Goal: Find specific page/section: Find specific page/section

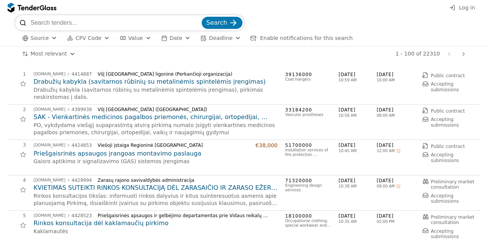
click at [46, 41] on span "Source" at bounding box center [39, 38] width 18 height 6
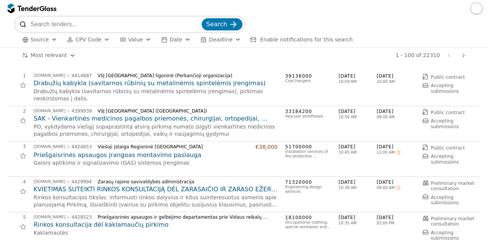
click at [2, 38] on div "Search Source CPV Code Type Buyer Value Date Deadline Enable notifications for …" at bounding box center [244, 32] width 488 height 31
click at [56, 56] on html "Search Source CPV Code Type Buyer Value Date Deadline Enable notifications for …" at bounding box center [244, 120] width 488 height 240
click at [123, 25] on input "search" at bounding box center [115, 24] width 170 height 15
type input "ų"
type input "71"
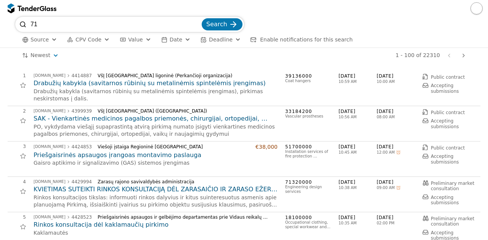
click at [95, 43] on button "CPV Code" at bounding box center [88, 40] width 49 height 10
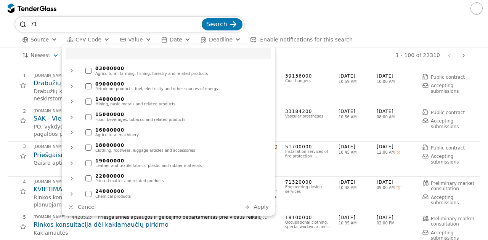
click at [111, 61] on div "03000000 Agricultural, farming, fishing, forestry and related products 09000000…" at bounding box center [168, 130] width 213 height 171
click at [109, 58] on input "search" at bounding box center [168, 53] width 205 height 11
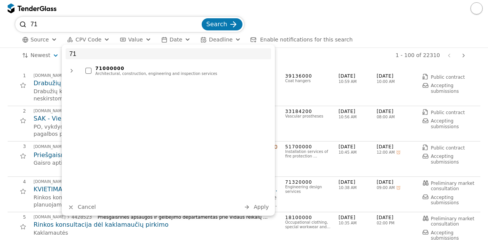
type input "71"
click at [107, 69] on div "71000000" at bounding box center [181, 68] width 172 height 5
click at [266, 208] on span "Apply" at bounding box center [260, 207] width 15 height 6
